Goal: Task Accomplishment & Management: Complete application form

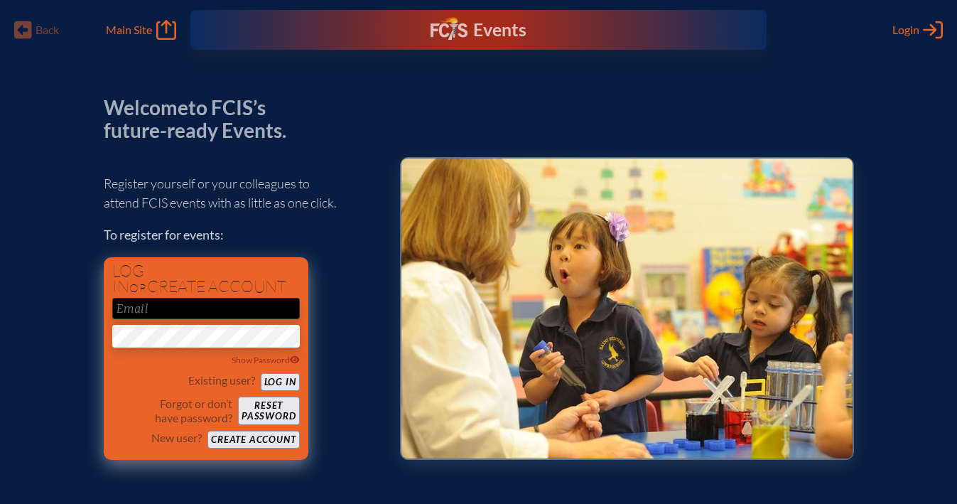
click at [227, 441] on button "Create account" at bounding box center [253, 440] width 92 height 18
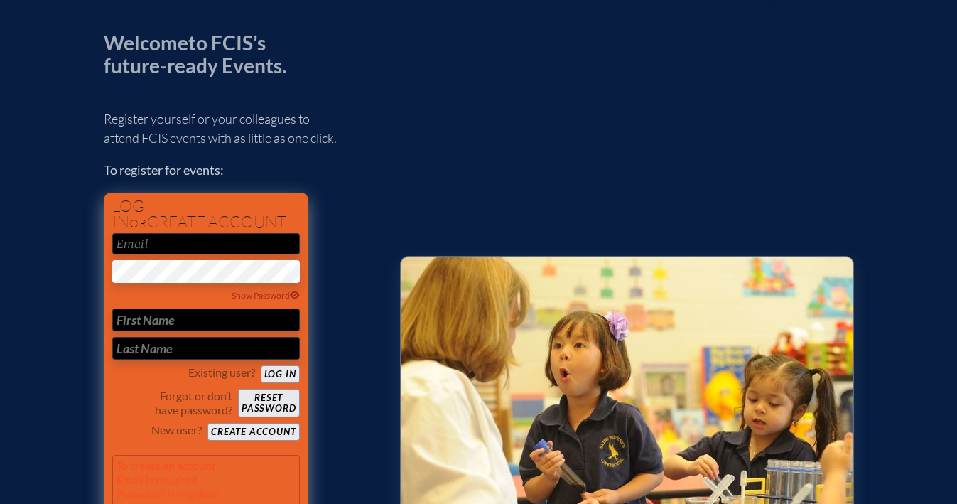
scroll to position [64, 0]
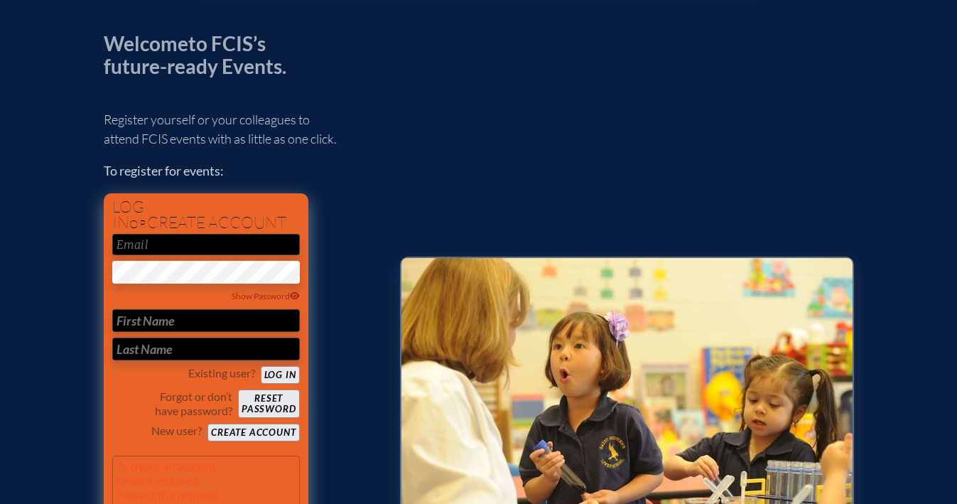
click at [185, 242] on input "email" at bounding box center [206, 244] width 188 height 21
type input "[EMAIL_ADDRESS][DOMAIN_NAME]"
type input "Ross"
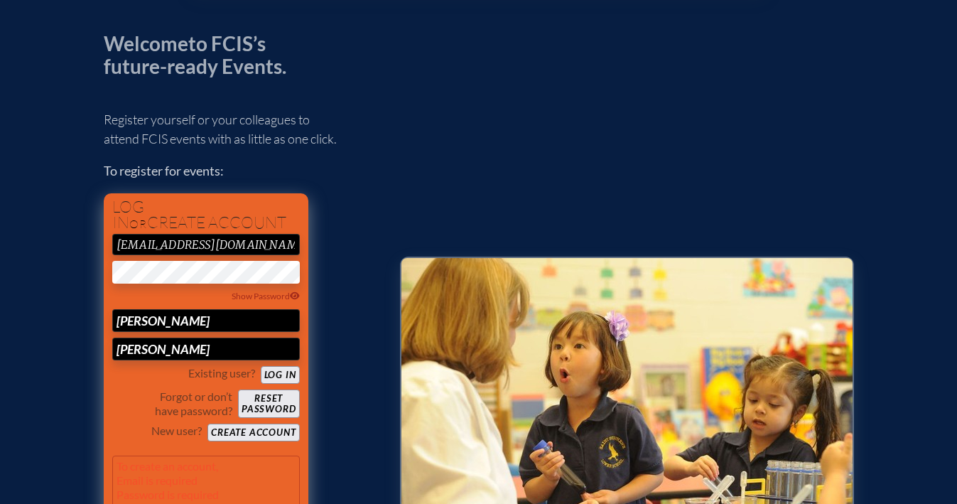
type input "Van Boven"
click at [117, 389] on p "Forgot or don’t have password?" at bounding box center [172, 403] width 121 height 28
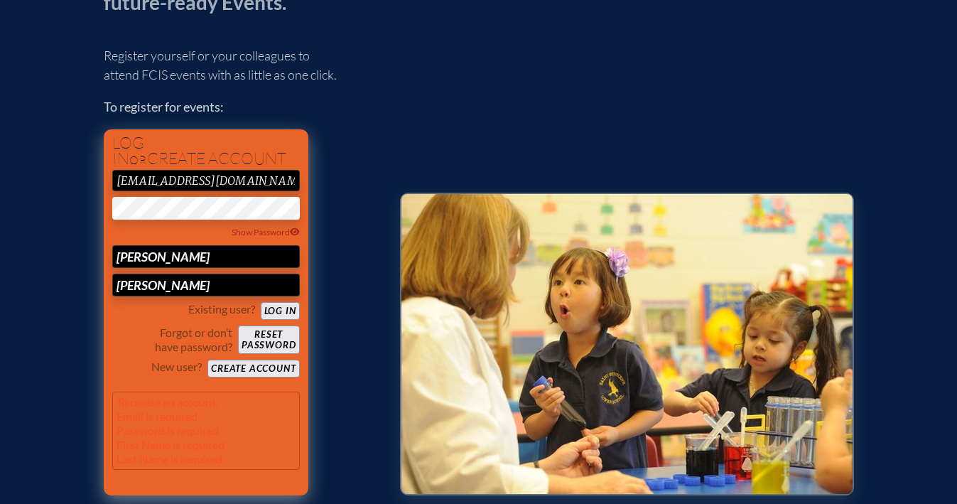
scroll to position [139, 0]
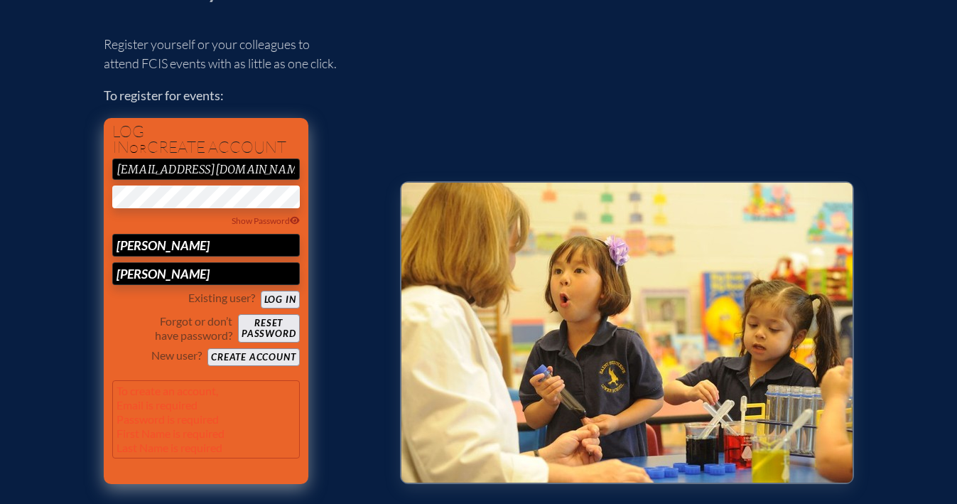
click at [252, 354] on button "Create account" at bounding box center [253, 357] width 92 height 18
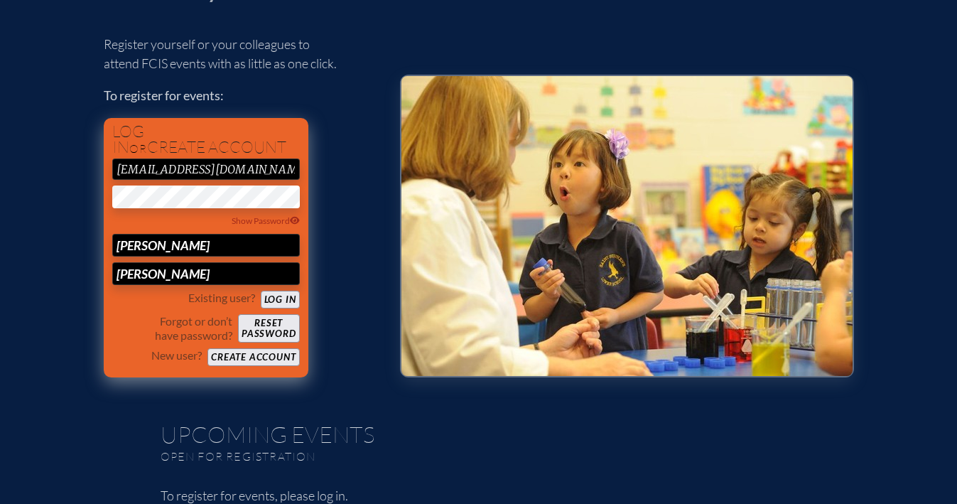
scroll to position [33, 0]
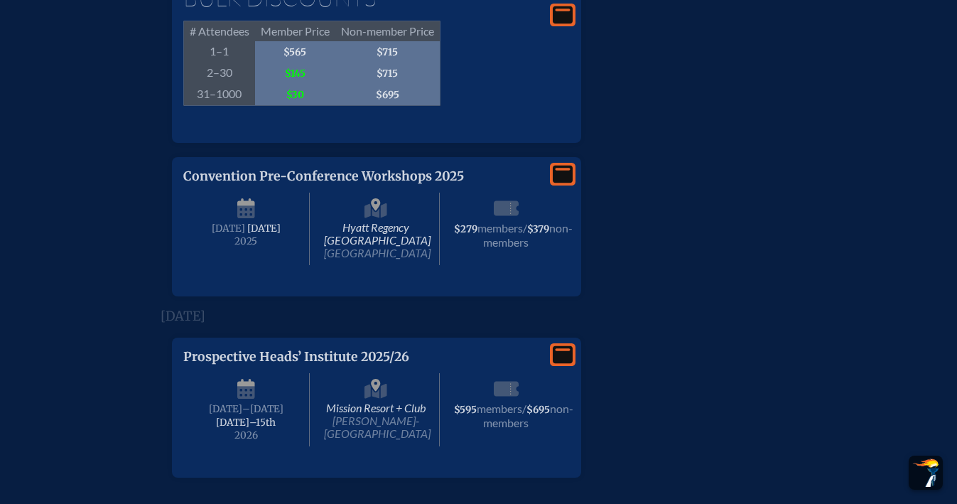
scroll to position [2863, 0]
